Goal: Task Accomplishment & Management: Use online tool/utility

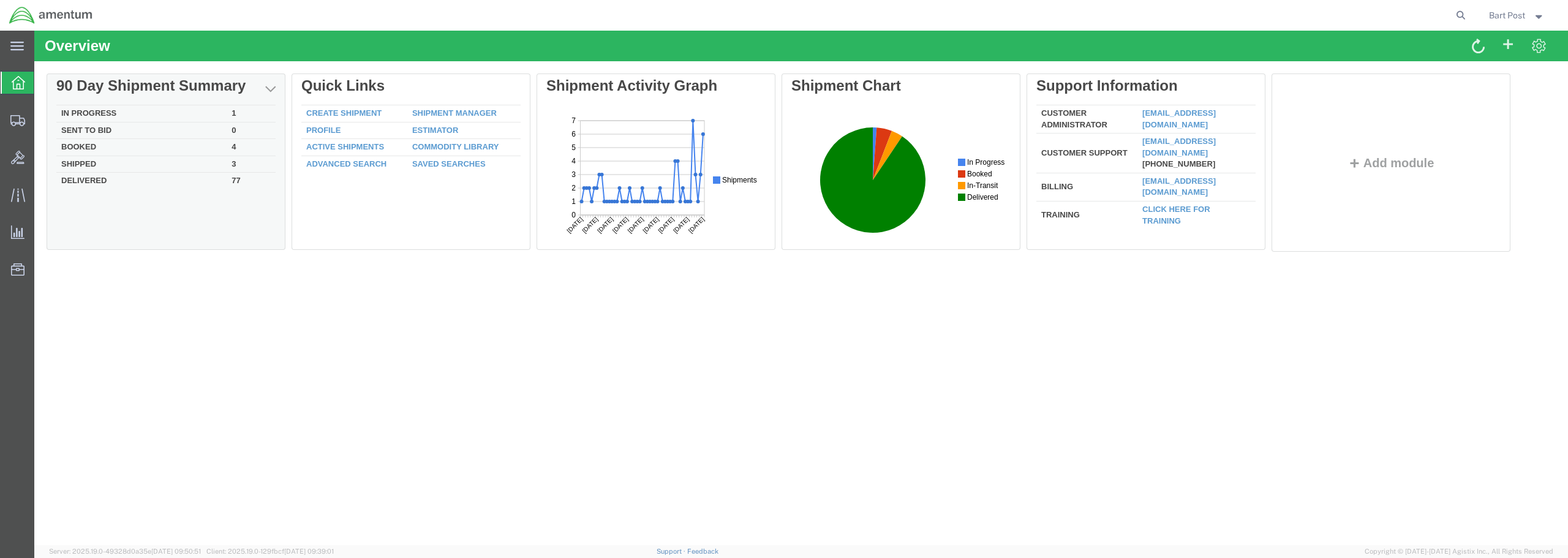
click at [88, 115] on td "In Progress" at bounding box center [141, 113] width 170 height 17
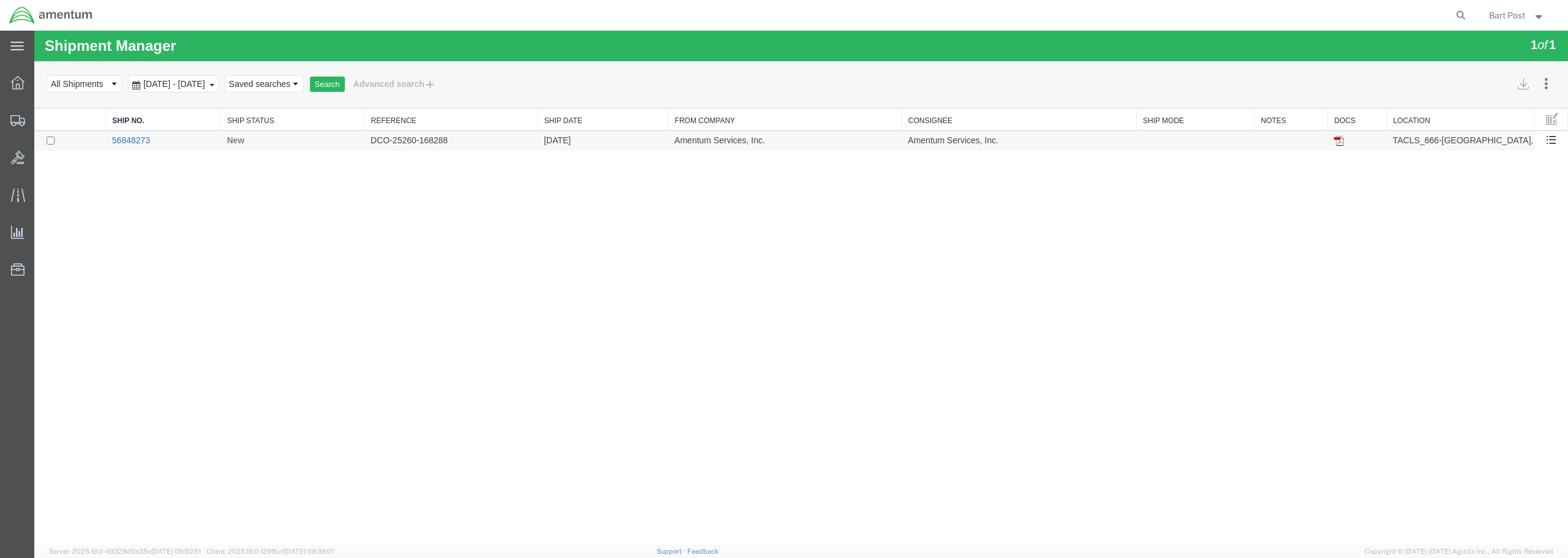
click at [123, 138] on link "56848273" at bounding box center [131, 140] width 38 height 10
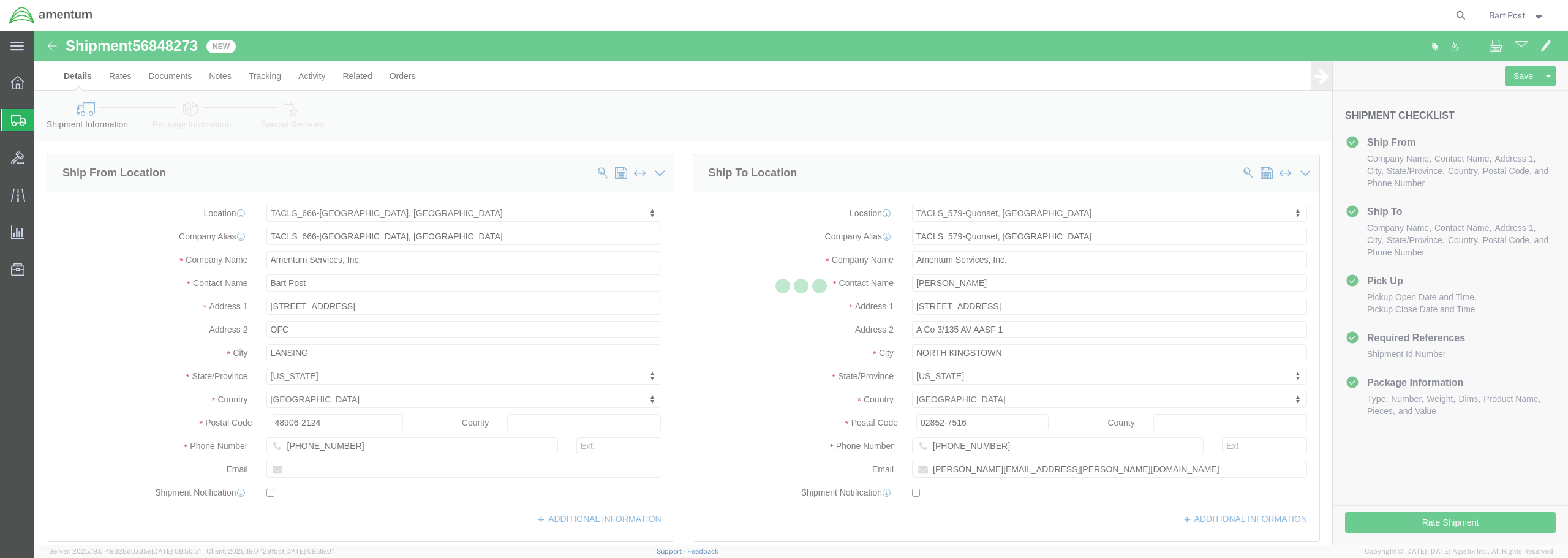
select select "42733"
select select "42701"
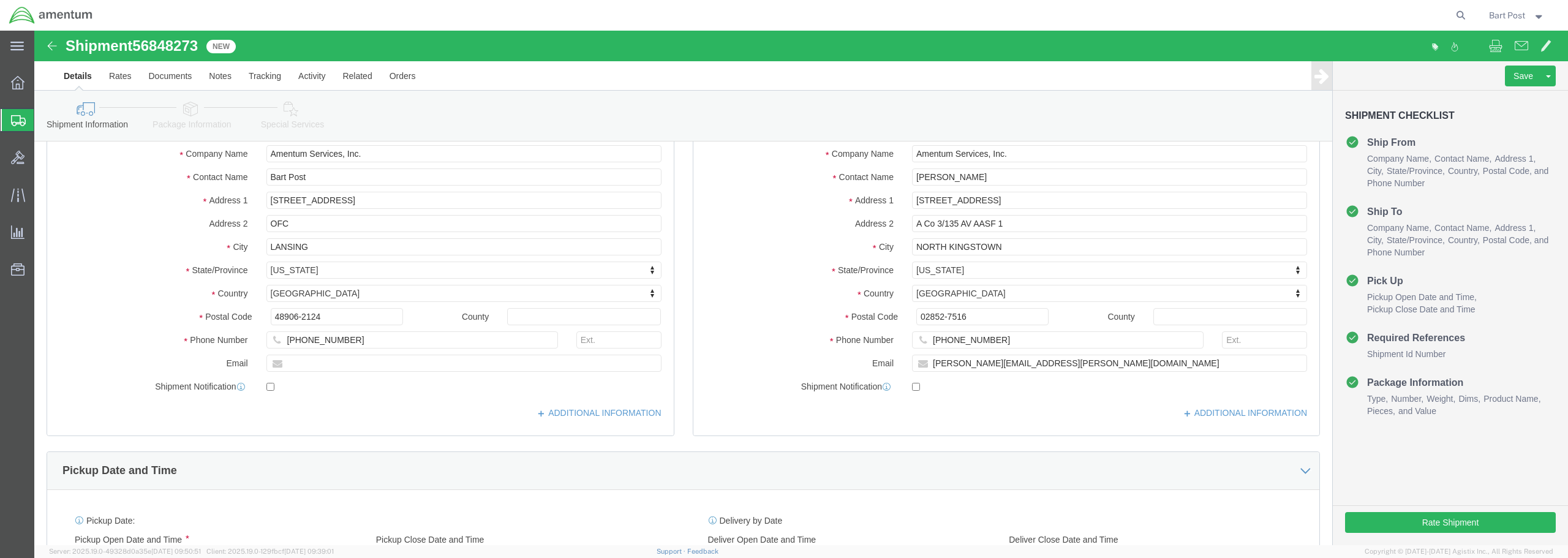
scroll to position [245, 0]
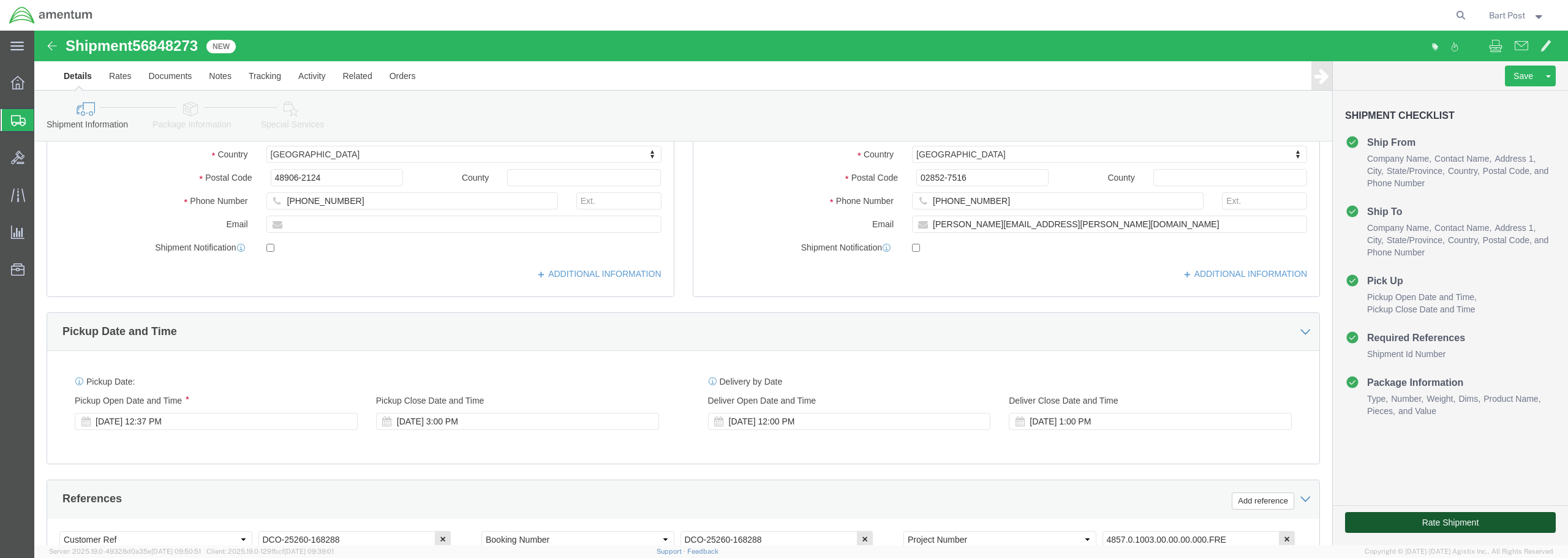
click button "Rate Shipment"
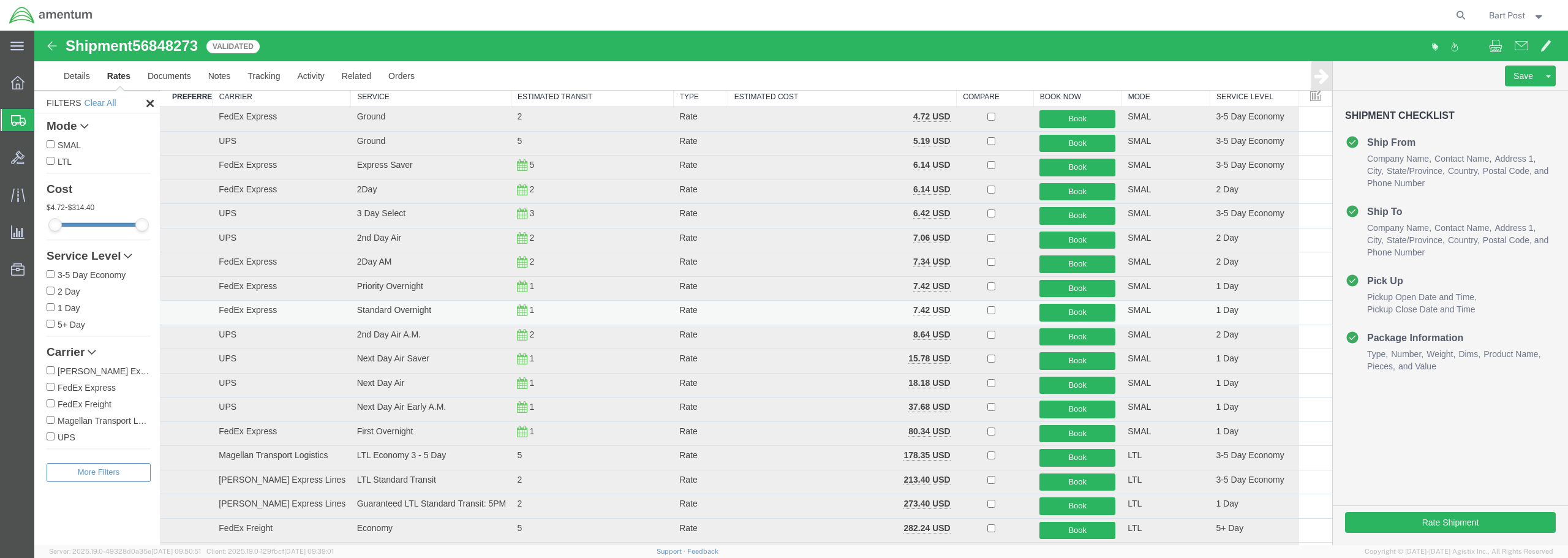
scroll to position [0, 0]
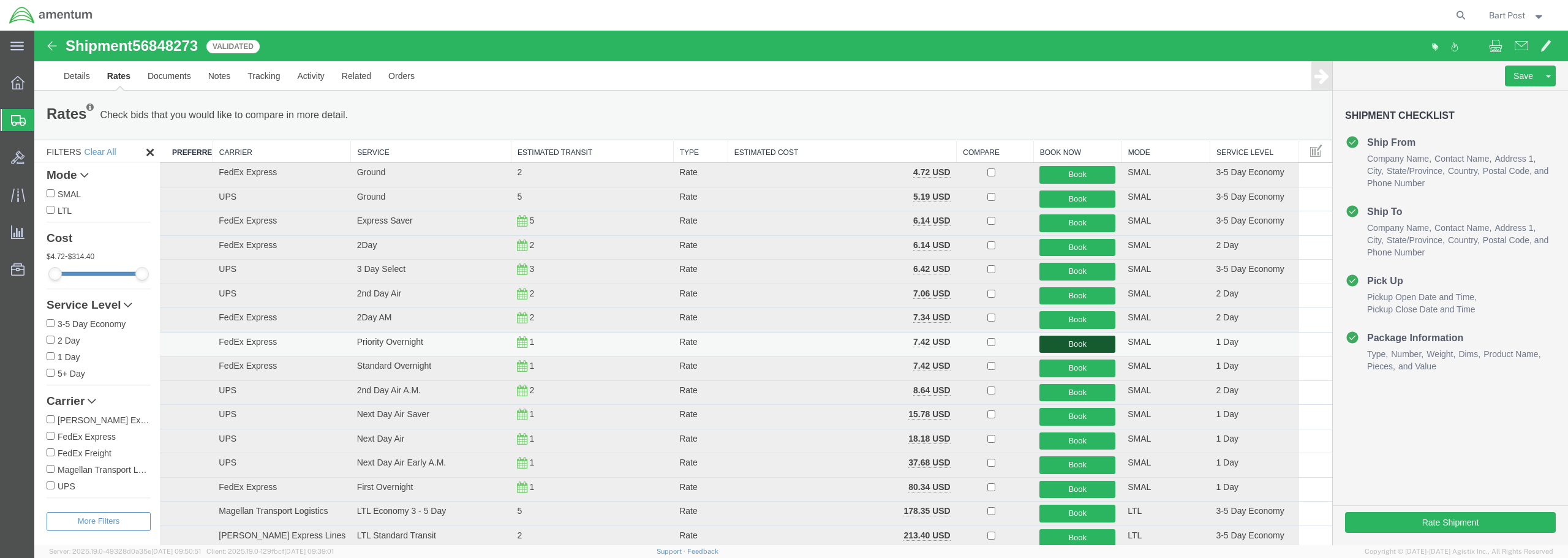
click at [1059, 343] on button "Book" at bounding box center [1076, 344] width 76 height 18
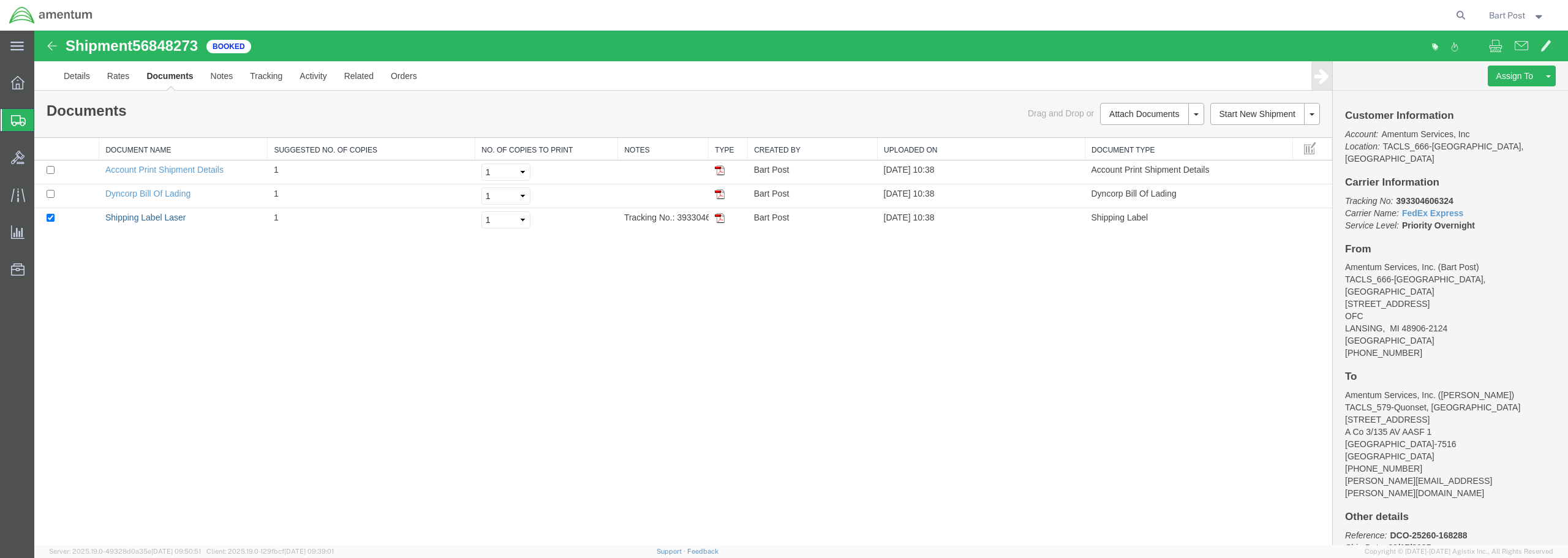
drag, startPoint x: 152, startPoint y: 217, endPoint x: 281, endPoint y: 367, distance: 197.8
click at [152, 217] on link "Shipping Label Laser" at bounding box center [145, 217] width 81 height 10
click at [120, 193] on link "Dyncorp Bill Of Lading" at bounding box center [148, 193] width 85 height 10
